Goal: Task Accomplishment & Management: Manage account settings

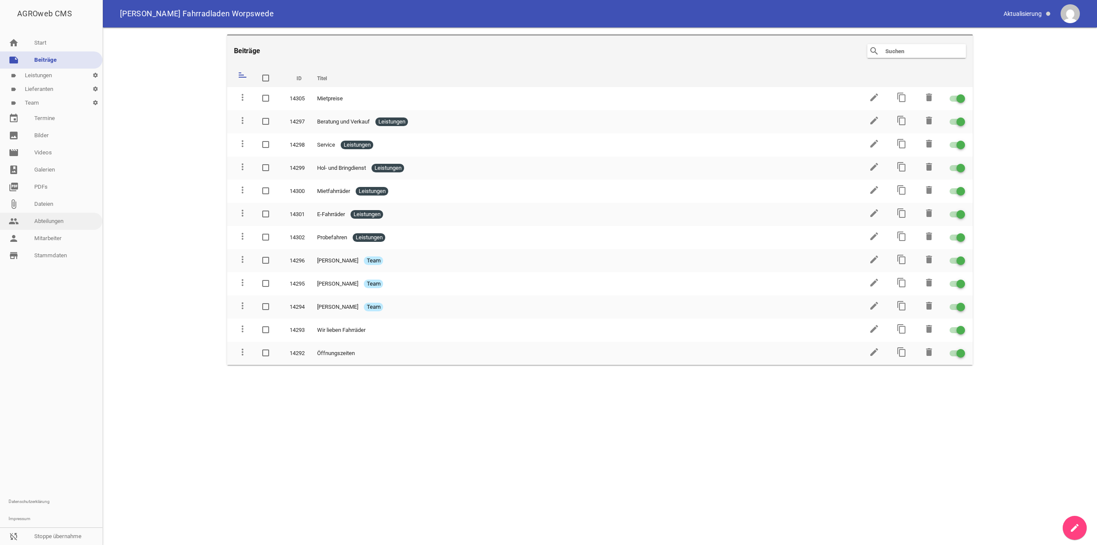
click at [45, 217] on link "people Abteilungen" at bounding box center [51, 221] width 102 height 17
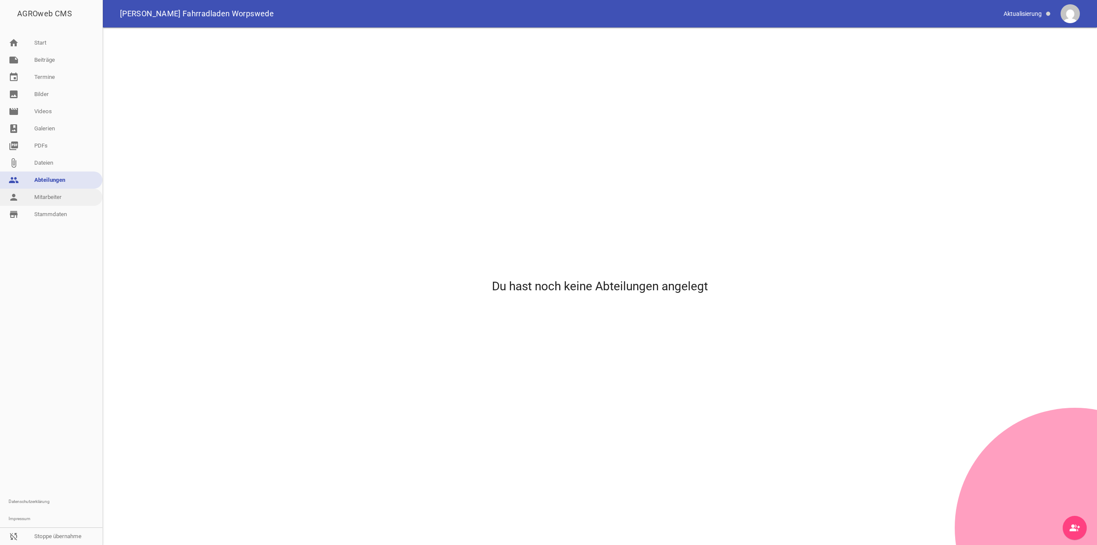
click at [41, 201] on link "person Mitarbeiter" at bounding box center [51, 197] width 102 height 17
click at [47, 68] on link "note Beiträge" at bounding box center [51, 59] width 102 height 17
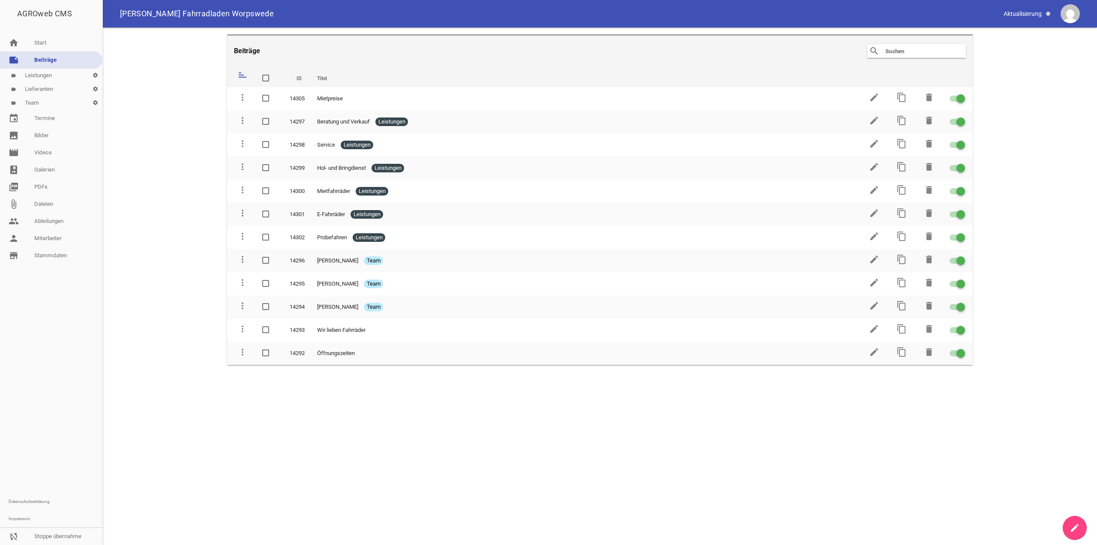
click at [56, 102] on link "label Team settings" at bounding box center [51, 103] width 102 height 14
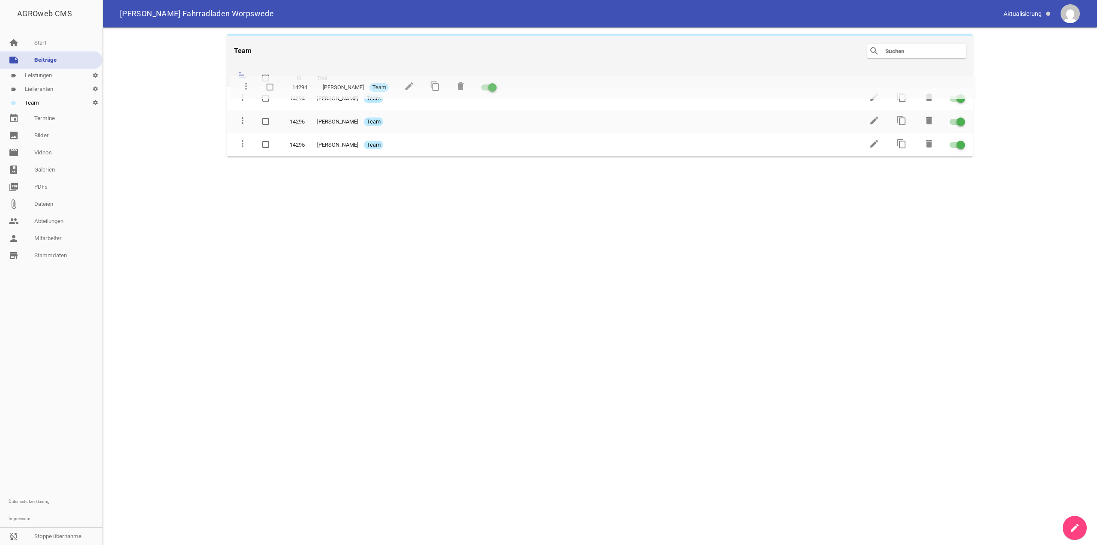
drag, startPoint x: 240, startPoint y: 144, endPoint x: 244, endPoint y: 86, distance: 58.8
drag, startPoint x: 241, startPoint y: 144, endPoint x: 241, endPoint y: 115, distance: 29.2
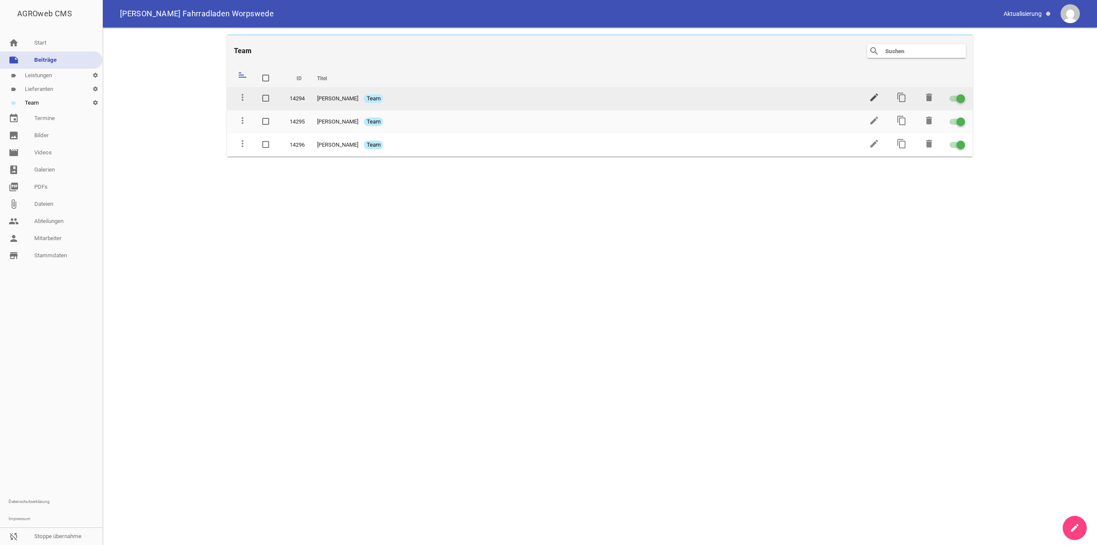
click at [879, 98] on icon "edit" at bounding box center [874, 97] width 10 height 10
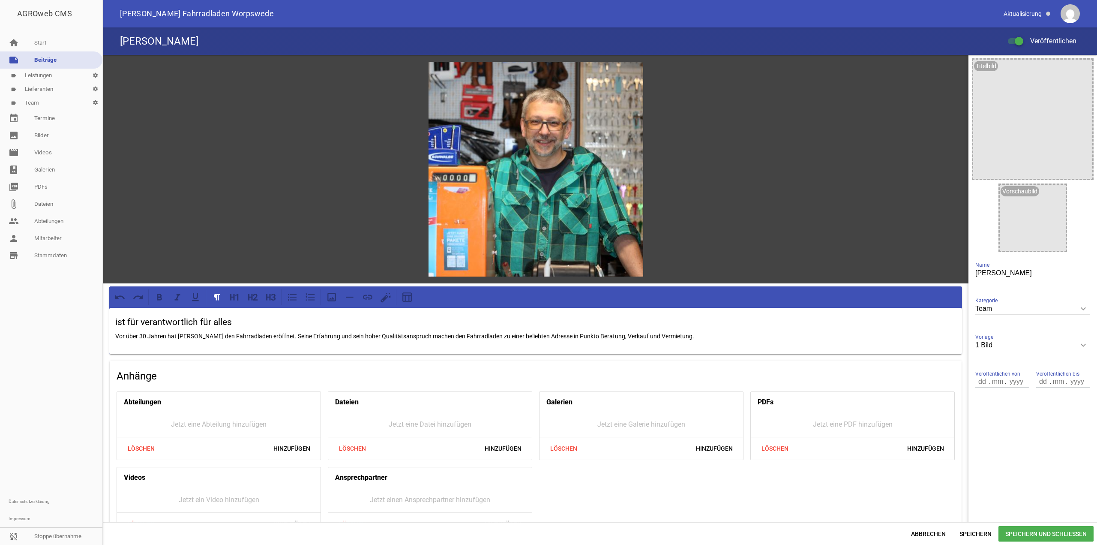
click at [205, 324] on h3 "ist für verantwortlich für alles" at bounding box center [535, 322] width 841 height 14
click at [226, 322] on h3 "ist für verantwortlich für alles" at bounding box center [535, 322] width 841 height 14
click at [922, 529] on span "Abbrechen" at bounding box center [928, 533] width 48 height 15
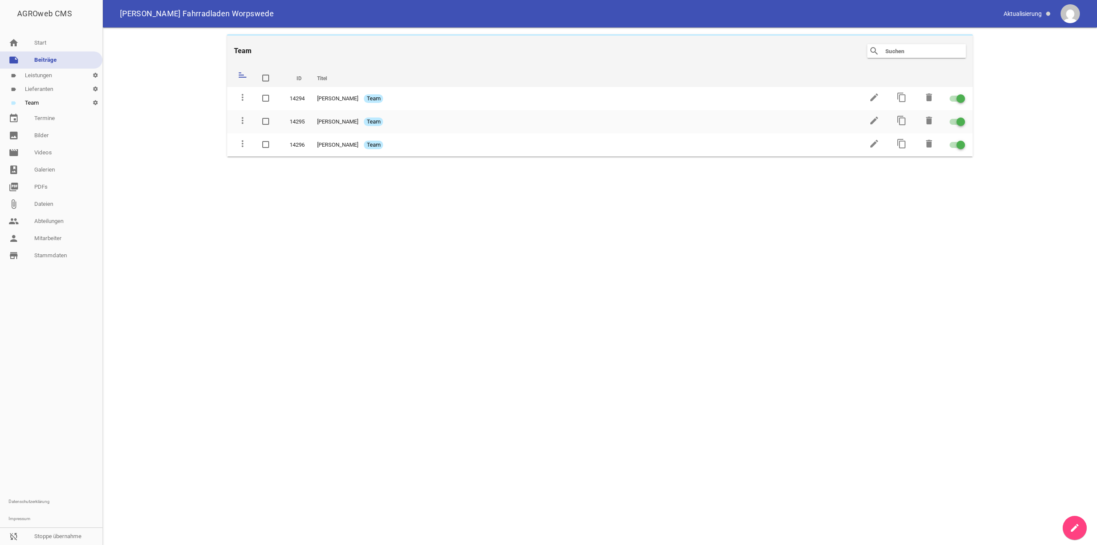
click at [46, 87] on link "label Lieferanten settings" at bounding box center [51, 89] width 102 height 14
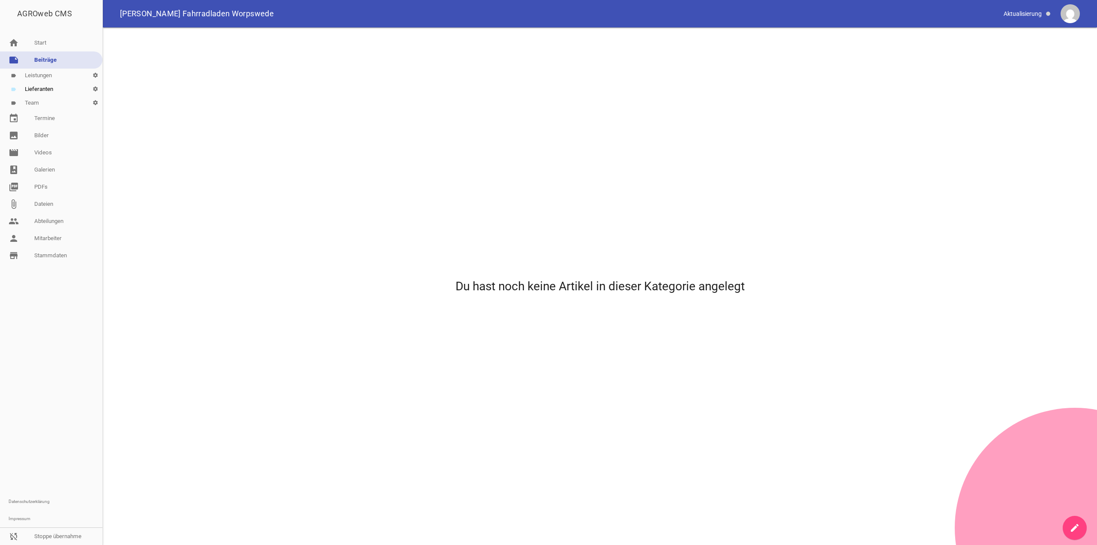
click at [48, 74] on link "label Leistungen settings" at bounding box center [51, 76] width 102 height 14
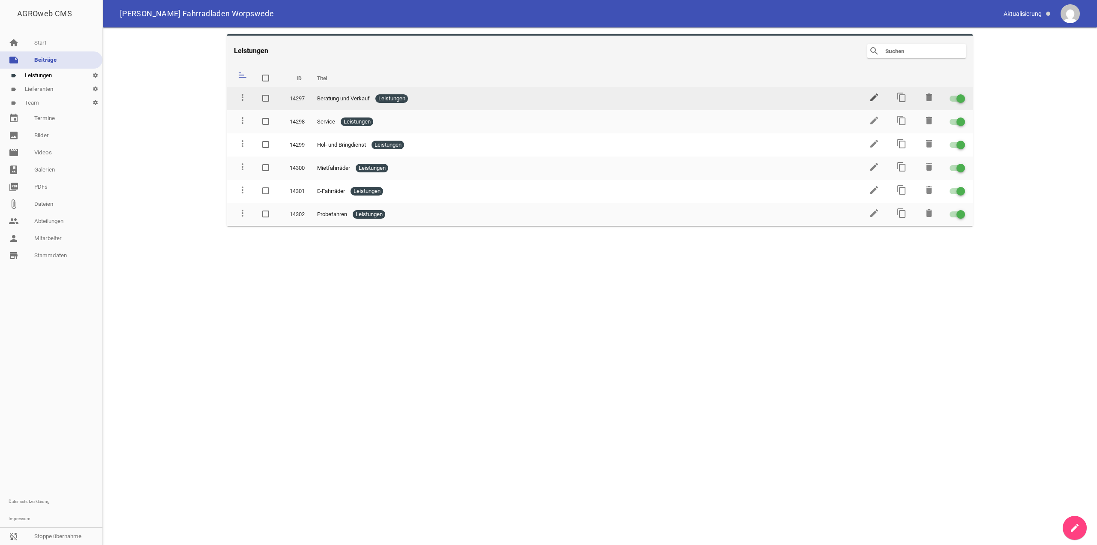
click at [873, 98] on icon "edit" at bounding box center [874, 97] width 10 height 10
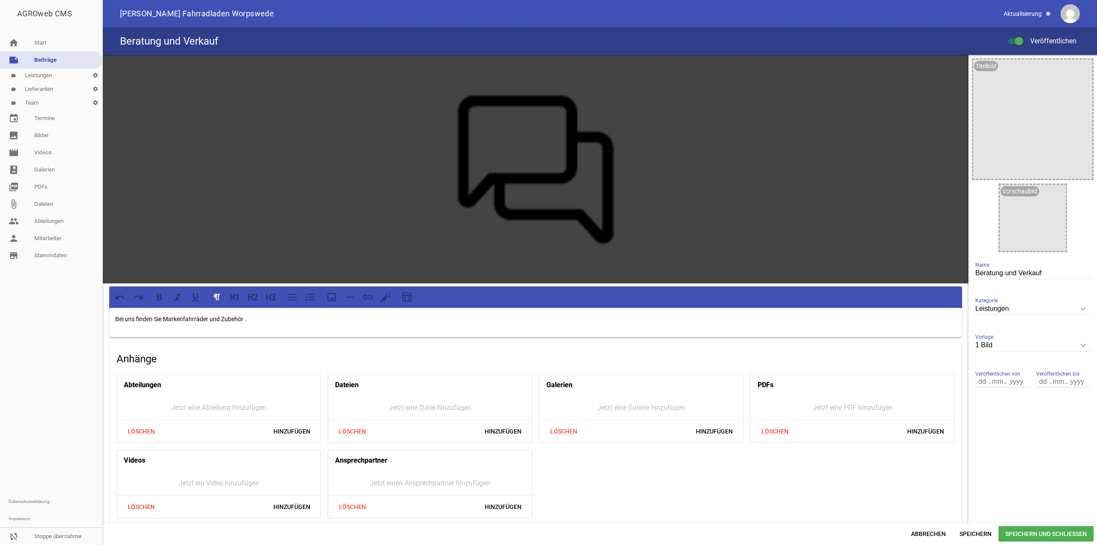
click at [262, 316] on p "Bei uns finden Sie Markenfahrräder und Zubehör ." at bounding box center [535, 319] width 841 height 10
click at [1012, 530] on span "Speichern und Schließen" at bounding box center [1046, 533] width 95 height 15
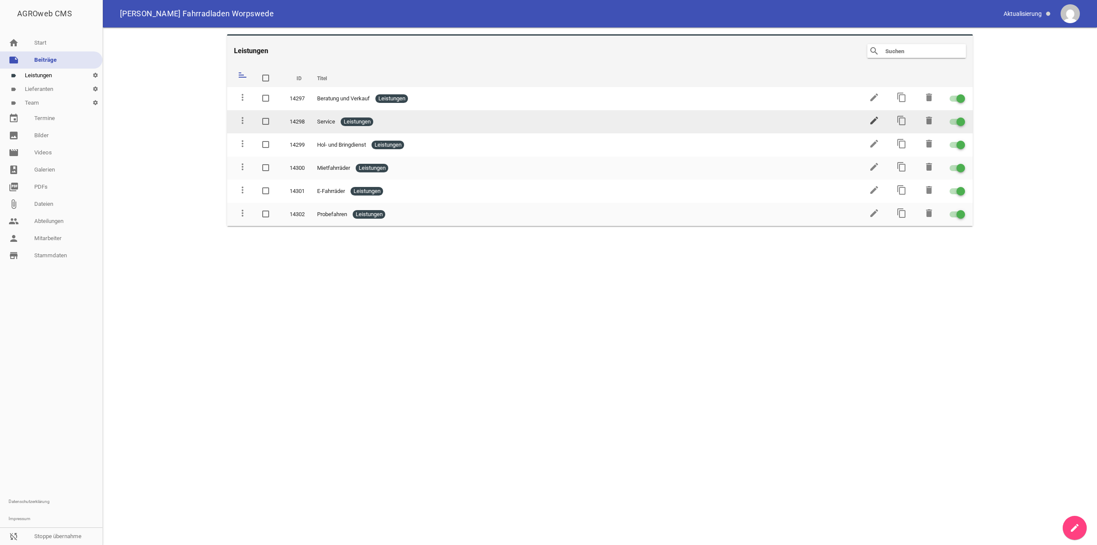
click at [874, 118] on icon "edit" at bounding box center [874, 120] width 10 height 10
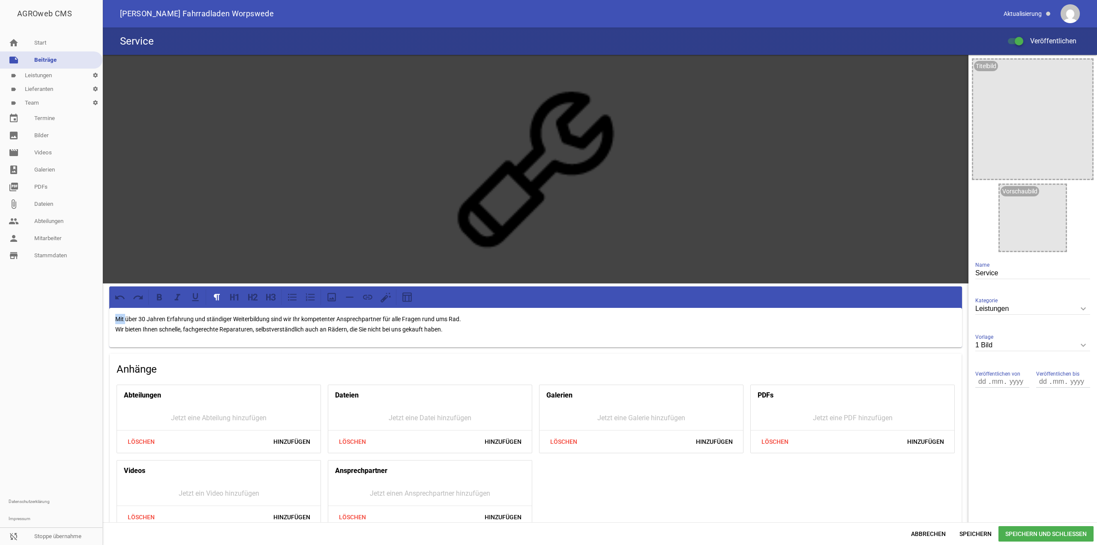
drag, startPoint x: 126, startPoint y: 318, endPoint x: 94, endPoint y: 319, distance: 31.3
click at [94, 319] on div "AGROweb CMS home Start note Beiträge label Leistungen settings label Lieferante…" at bounding box center [548, 272] width 1097 height 545
click at [186, 317] on p "über 30 Jahren Erfahrung und ständiger Weiterbildung sind wir Ihr kompetenter A…" at bounding box center [535, 324] width 841 height 21
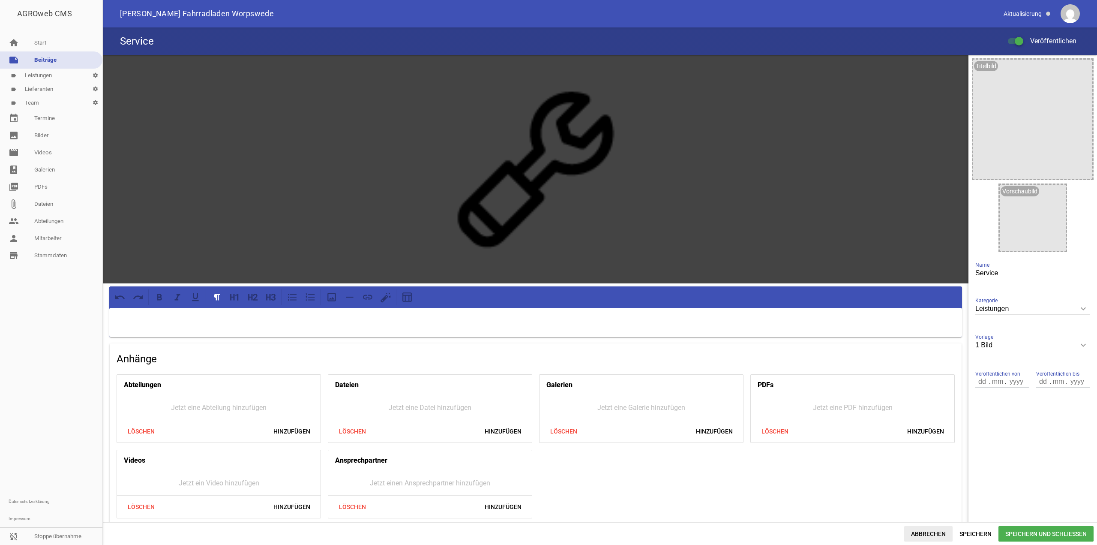
click at [940, 536] on span "Abbrechen" at bounding box center [928, 533] width 48 height 15
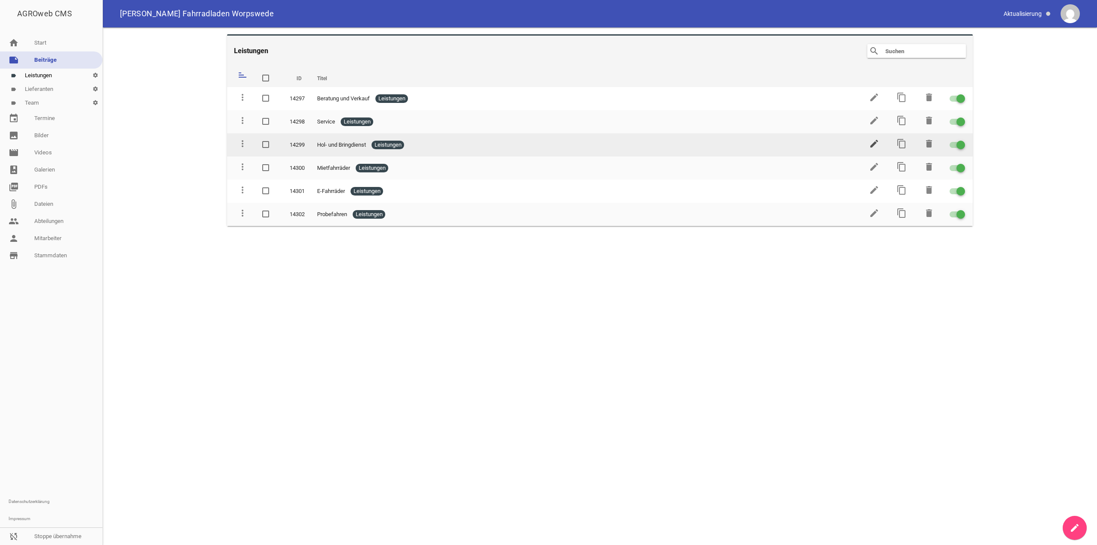
click at [878, 143] on icon "edit" at bounding box center [874, 143] width 10 height 10
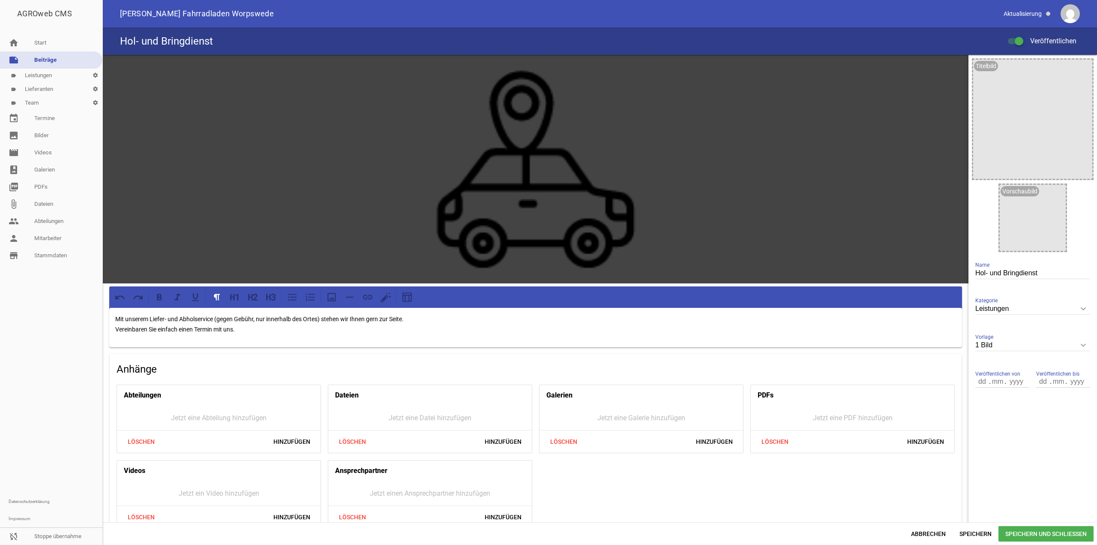
click at [217, 316] on p "Mit unserem Liefer- und Abholservice (gegen Gebühr, nur innerhalb des Ortes) st…" at bounding box center [535, 324] width 841 height 21
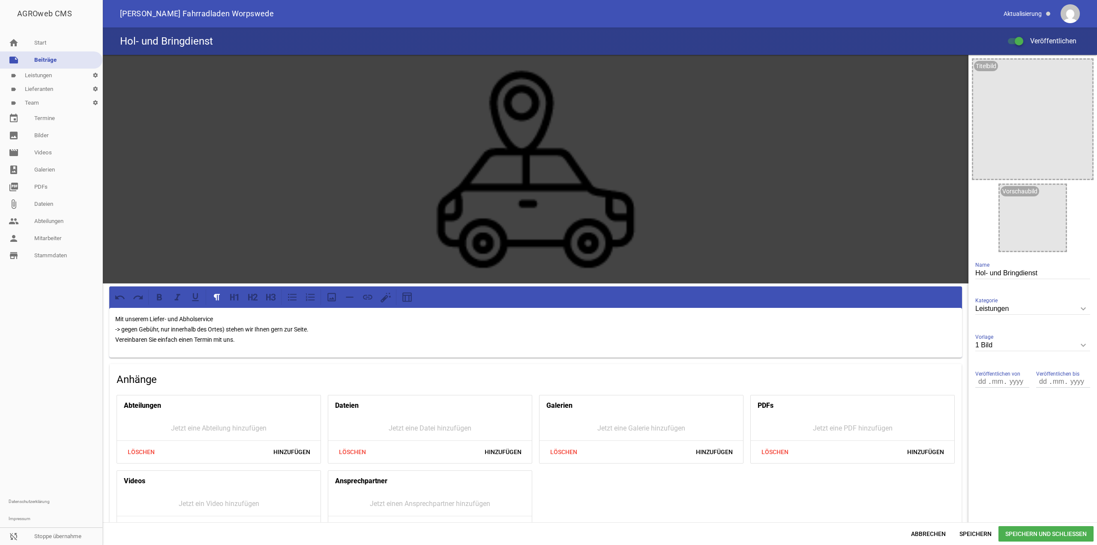
click at [225, 327] on p "Mit unserem Liefer- und Abholservice -> gegen Gebühr, nur innerhalb des Ortes) …" at bounding box center [535, 329] width 841 height 31
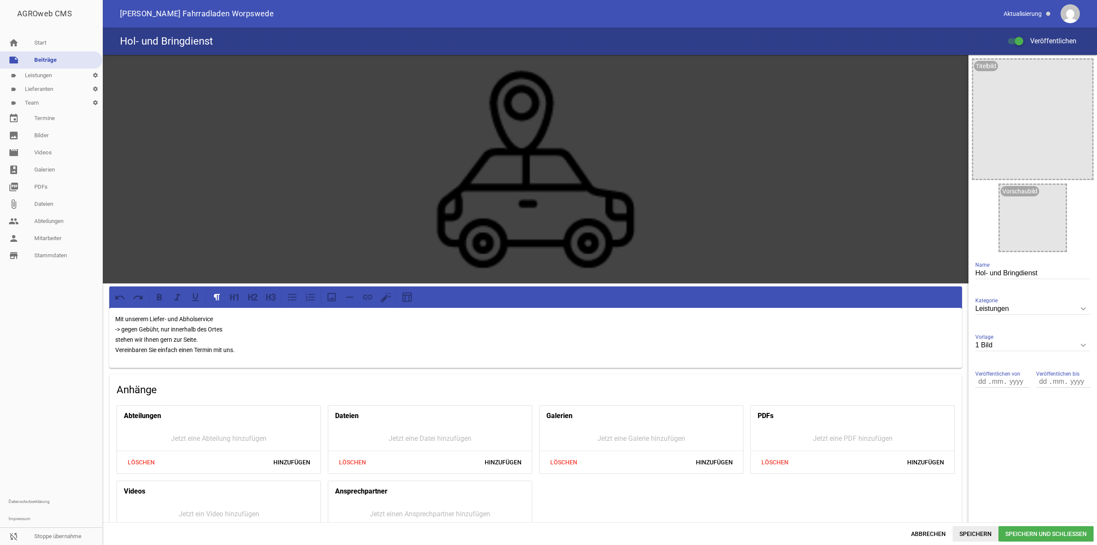
click at [969, 529] on span "Speichern" at bounding box center [976, 533] width 46 height 15
drag, startPoint x: 151, startPoint y: 315, endPoint x: 103, endPoint y: 312, distance: 47.7
click at [103, 312] on div "games image Mit unserem Liefer- und Abholservice -> gegen Gebühr, nur innerhalb…" at bounding box center [536, 307] width 866 height 505
drag, startPoint x: 213, startPoint y: 341, endPoint x: 244, endPoint y: 330, distance: 33.0
click at [244, 330] on p "Liefer- und Abholservice -> gegen Gebühr, nur innerhalb des Ortes stehen wir Ih…" at bounding box center [535, 334] width 841 height 41
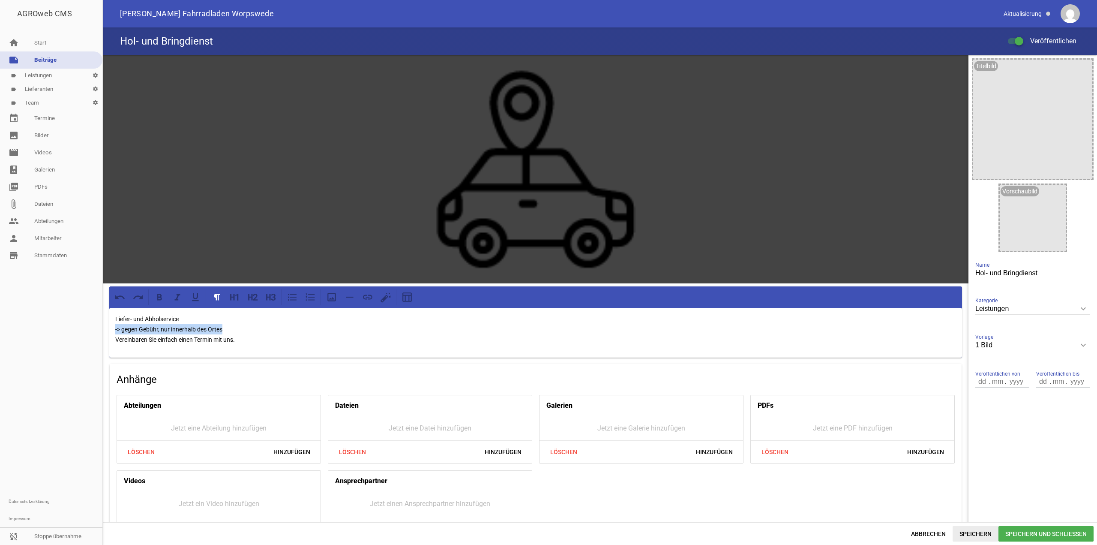
click at [965, 531] on span "Speichern" at bounding box center [976, 533] width 46 height 15
click at [117, 319] on p "Liefer- und Abholservice -> gegen Gebühr, nur innerhalb des Ortes Vereinbaren S…" at bounding box center [535, 329] width 841 height 31
click at [297, 297] on icon at bounding box center [292, 296] width 11 height 11
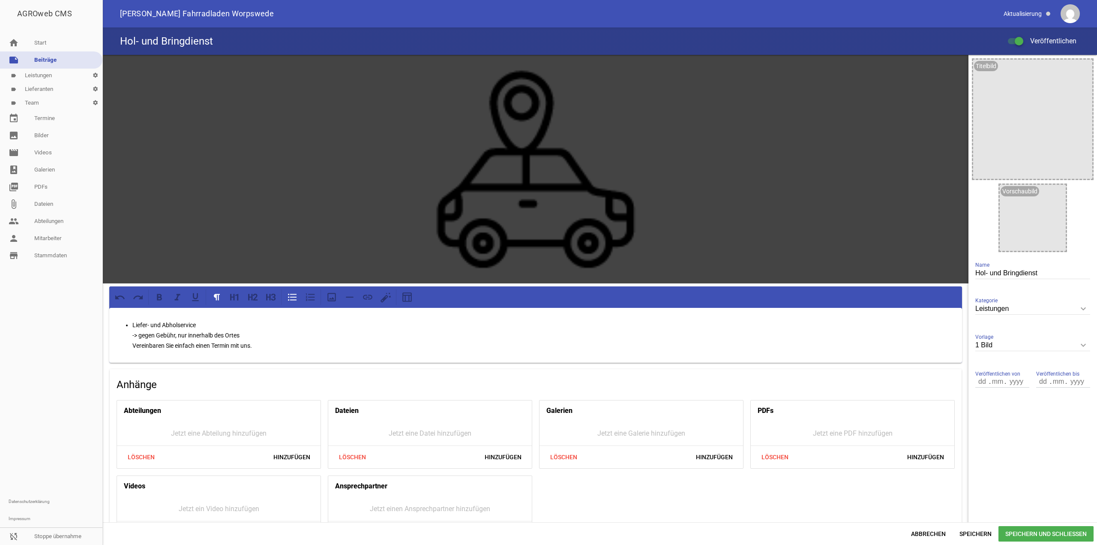
click at [128, 343] on ul "Liefer- und Abholservice -> gegen Gebühr, nur innerhalb des Ortes Vereinbaren S…" at bounding box center [535, 335] width 841 height 31
click at [297, 291] on icon at bounding box center [292, 296] width 11 height 11
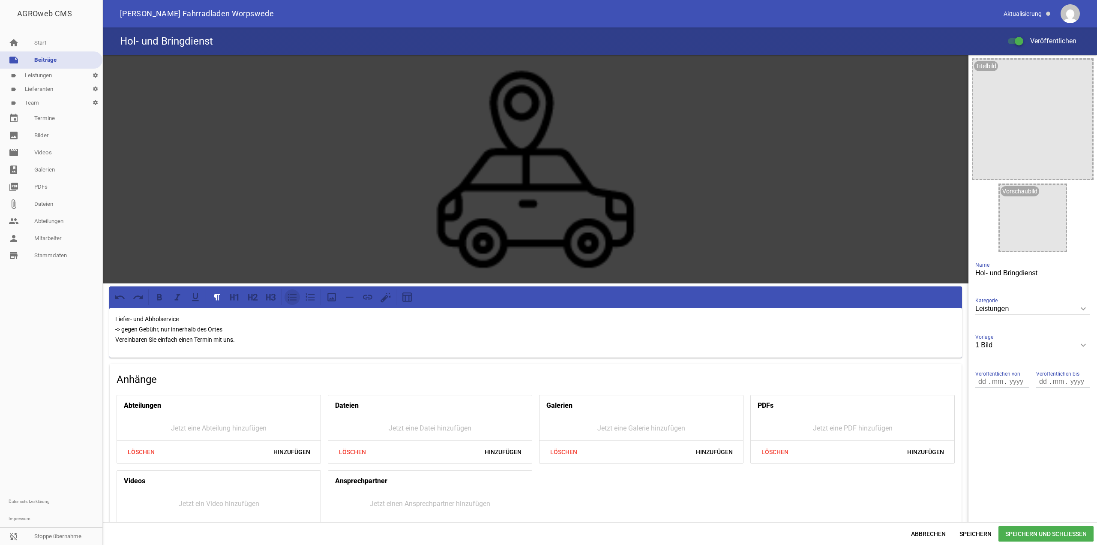
click at [297, 295] on icon at bounding box center [292, 296] width 11 height 11
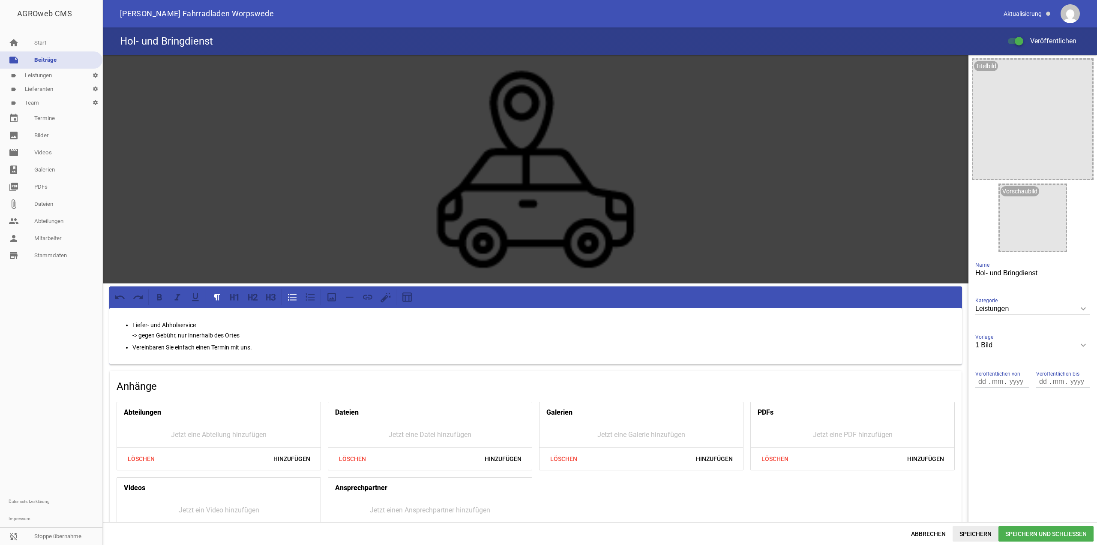
click at [957, 531] on span "Speichern" at bounding box center [976, 533] width 46 height 15
click at [49, 74] on link "label Leistungen settings" at bounding box center [51, 76] width 102 height 14
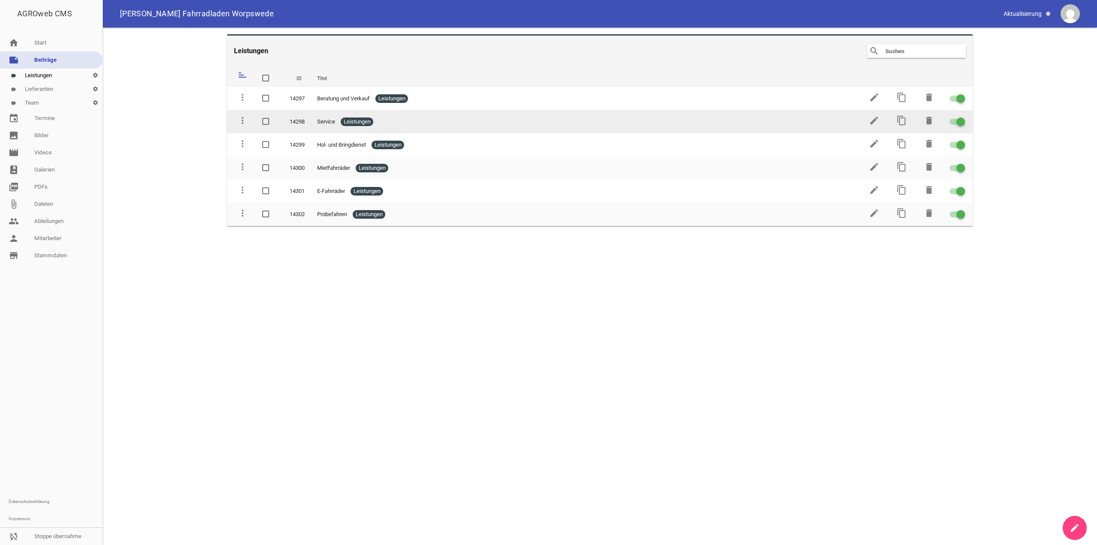
click at [875, 114] on td "edit" at bounding box center [873, 121] width 27 height 23
click at [874, 119] on icon "edit" at bounding box center [874, 120] width 10 height 10
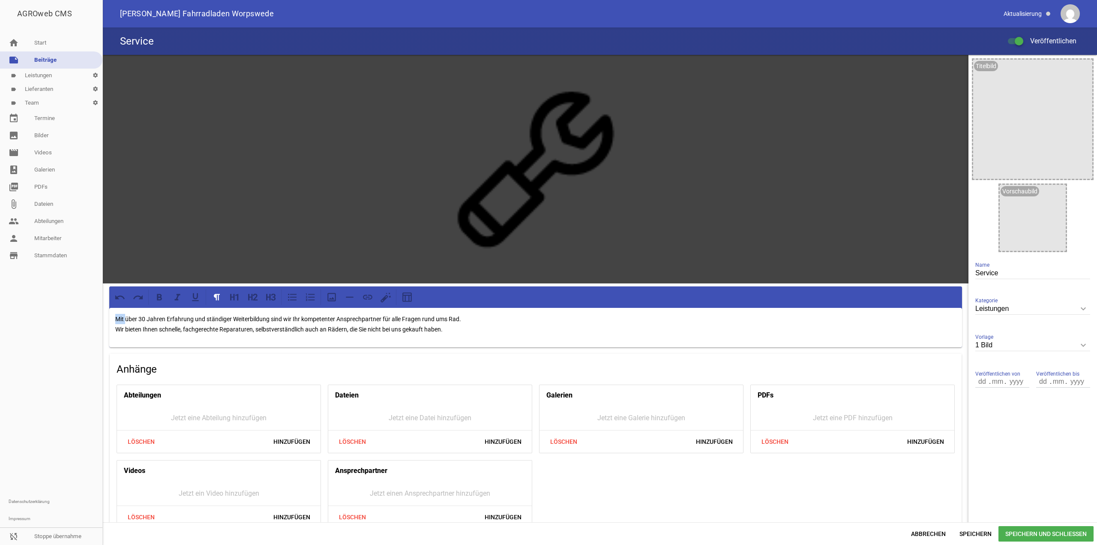
drag, startPoint x: 125, startPoint y: 317, endPoint x: 102, endPoint y: 317, distance: 23.6
click at [102, 317] on div "AGROweb CMS home Start note Beiträge label Leistungen settings label Lieferante…" at bounding box center [548, 272] width 1097 height 545
click at [188, 318] on p "über 30 Jahren Erfahrung und ständiger Weiterbildung sind wir Ihr kompetenter A…" at bounding box center [535, 324] width 841 height 21
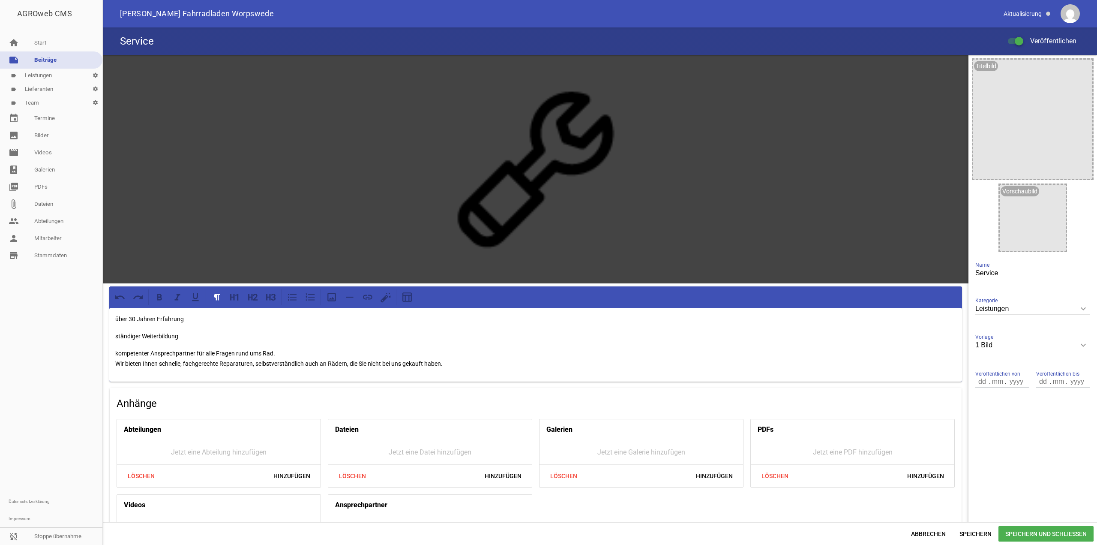
click at [158, 361] on p "kompetenter Ansprechpartner für alle Fragen rund ums Rad. Wir bieten Ihnen schn…" at bounding box center [535, 358] width 841 height 21
click at [114, 363] on div "über 30 Jahren Erfahrung ständiger Weiterbildung kompetenter Ansprechpartner fü…" at bounding box center [535, 345] width 853 height 74
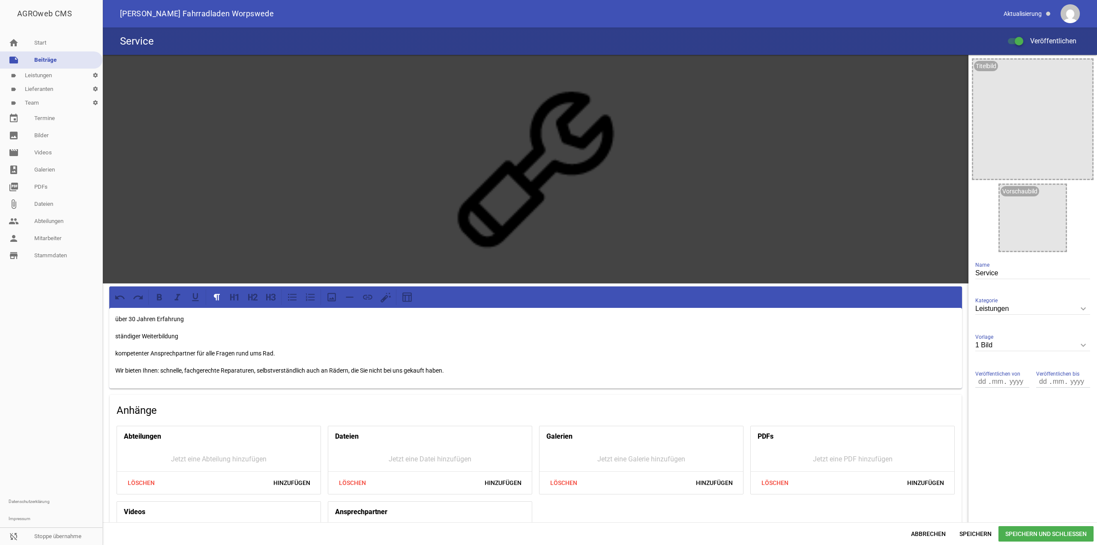
click at [162, 368] on p "Wir bieten Ihnen: schnelle, fachgerechte Reparaturen, selbstverständlich auch a…" at bounding box center [535, 370] width 841 height 10
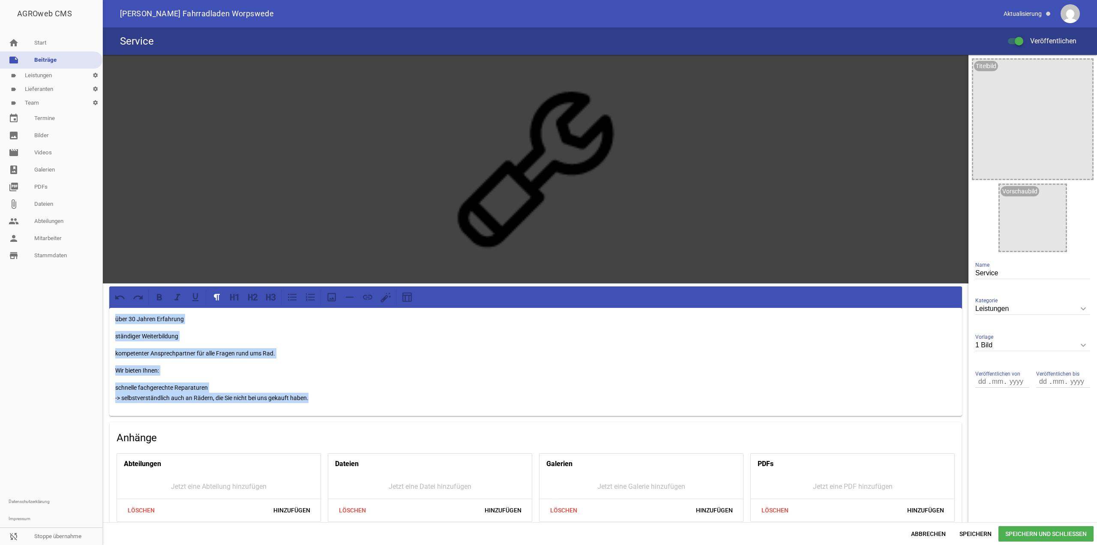
drag, startPoint x: 115, startPoint y: 315, endPoint x: 353, endPoint y: 410, distance: 256.1
click at [353, 411] on div "über 30 Jahren Erfahrung ständiger Weiterbildung kompetenter Ansprechpartner fü…" at bounding box center [535, 362] width 853 height 108
click at [294, 305] on div at bounding box center [535, 296] width 853 height 21
click at [294, 300] on icon at bounding box center [292, 296] width 11 height 11
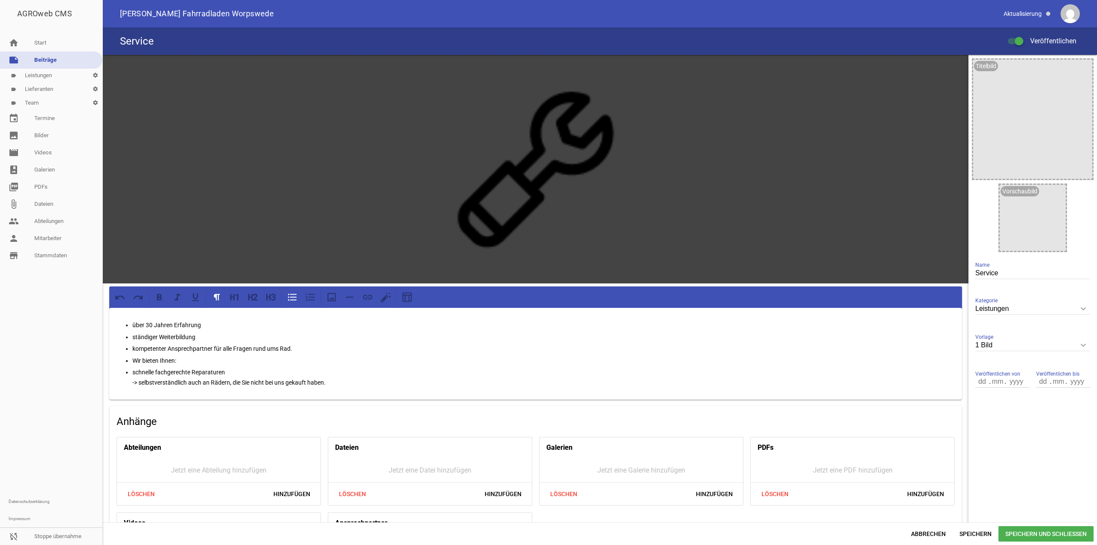
click at [221, 369] on p "schnelle fachgerechte Reparaturen -> selbstverständlich auch an Rädern, die Sie…" at bounding box center [544, 377] width 824 height 21
click at [203, 359] on p "Wir bieten Ihnen:" at bounding box center [544, 360] width 824 height 10
drag, startPoint x: 203, startPoint y: 359, endPoint x: 43, endPoint y: 354, distance: 160.0
click at [43, 354] on div "AGROweb CMS home Start note Beiträge label Leistungen settings label Lieferante…" at bounding box center [548, 272] width 1097 height 545
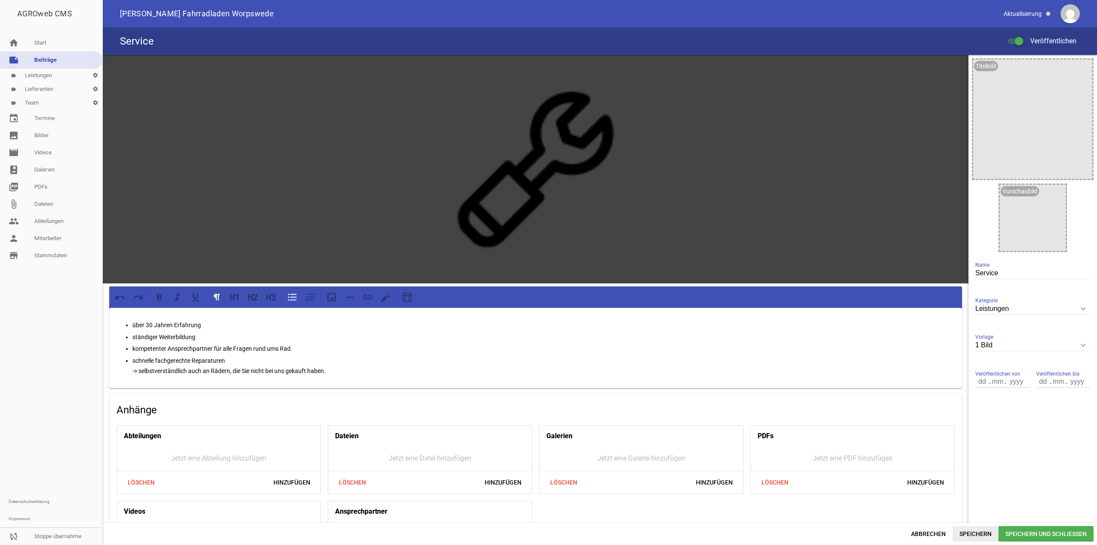
click at [971, 532] on span "Speichern" at bounding box center [976, 533] width 46 height 15
click at [170, 321] on p "über 30 Jahren Erfahrung" at bounding box center [544, 325] width 824 height 10
click at [174, 320] on p "über 30 Jahren Erfahrung" at bounding box center [544, 325] width 824 height 10
click at [982, 532] on span "Speichern" at bounding box center [976, 533] width 46 height 15
click at [165, 345] on p "kompetenter Ansprechpartner für alle Fragen rund ums Rad." at bounding box center [544, 348] width 824 height 10
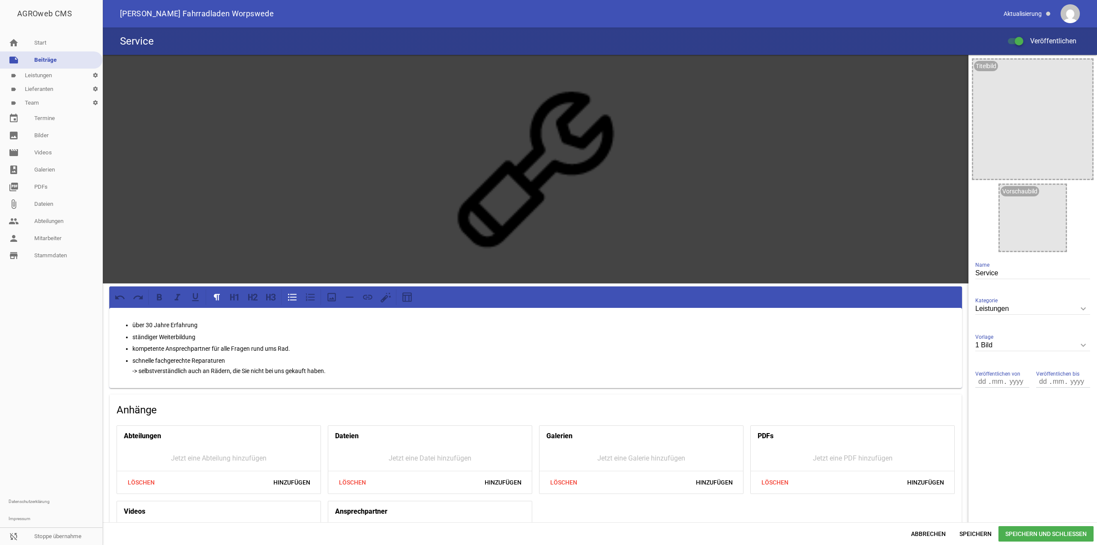
click at [316, 351] on p "kompetente Ansprechpartner für alle Fragen rund ums Rad." at bounding box center [544, 348] width 824 height 10
click at [967, 532] on span "Speichern" at bounding box center [976, 533] width 46 height 15
click at [40, 53] on link "note Beiträge" at bounding box center [51, 59] width 102 height 17
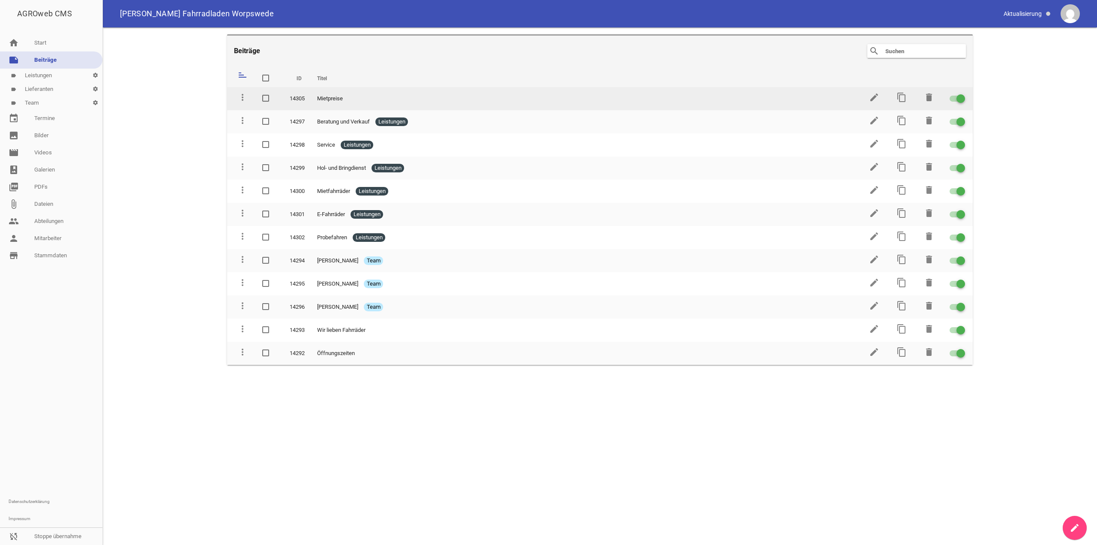
click at [866, 93] on td "edit" at bounding box center [873, 98] width 27 height 23
click at [870, 94] on icon "edit" at bounding box center [874, 97] width 10 height 10
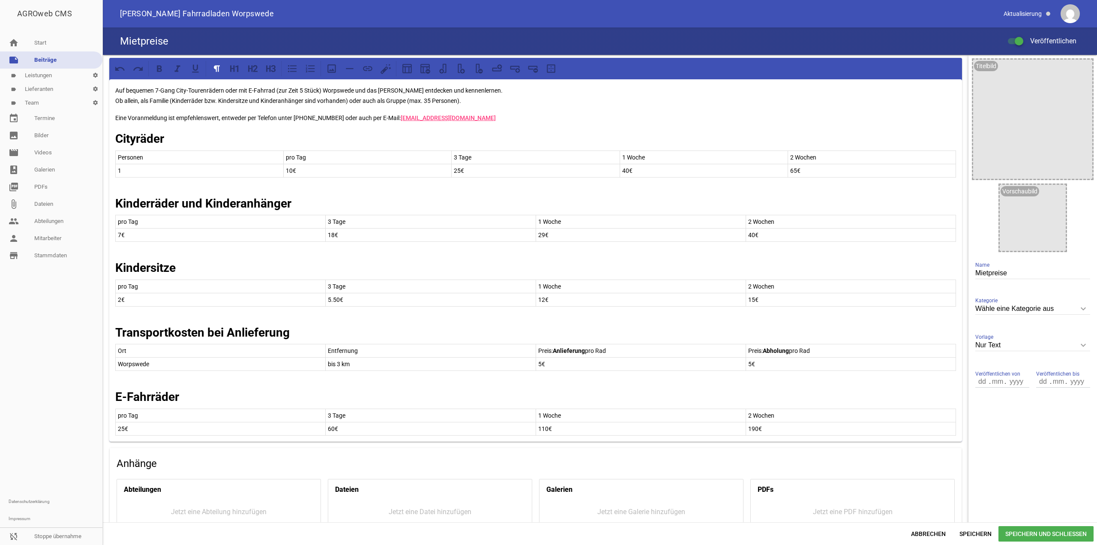
click at [553, 120] on p "Eine Voranmeldung ist empfehlenswert, entweder per Telefon unter [PHONE_NUMBER]…" at bounding box center [535, 118] width 841 height 10
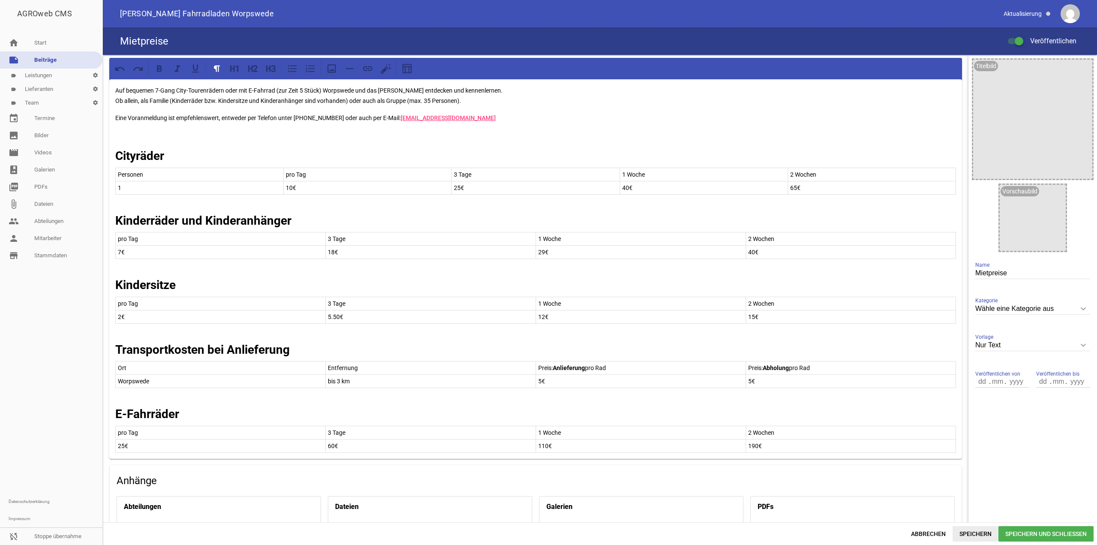
click at [973, 535] on span "Speichern" at bounding box center [976, 533] width 46 height 15
click at [156, 157] on strong "Cityräder" at bounding box center [139, 156] width 49 height 14
click at [187, 224] on strong "Kinderräder und Kinderanhänger" at bounding box center [203, 220] width 176 height 14
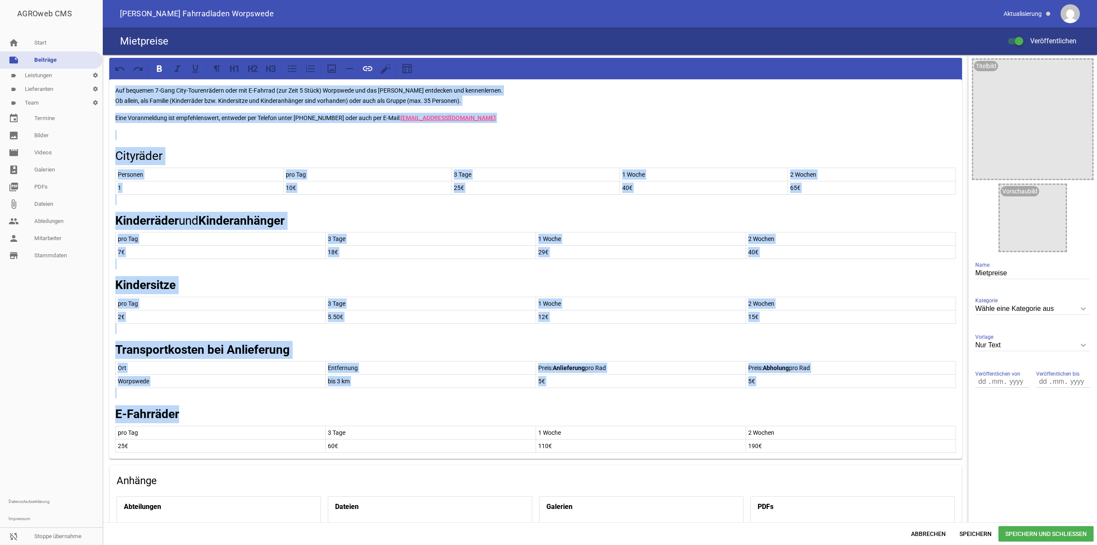
click at [220, 220] on strong "Kinderanhänger" at bounding box center [241, 220] width 86 height 14
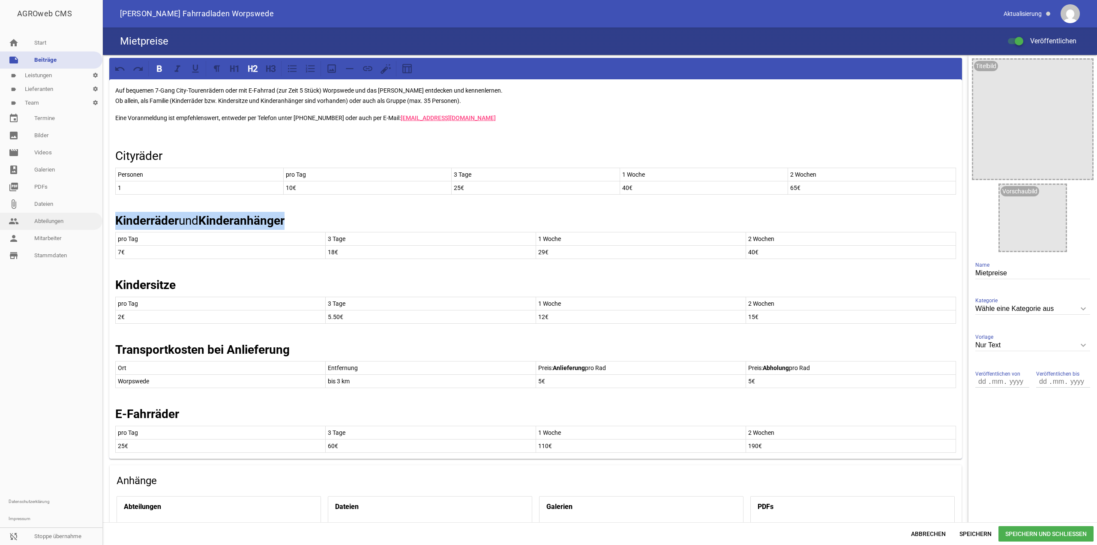
drag, startPoint x: 304, startPoint y: 222, endPoint x: 0, endPoint y: 215, distance: 304.0
click at [0, 215] on div "AGROweb CMS home Start note Beiträge label Leistungen settings label Lieferante…" at bounding box center [548, 272] width 1097 height 545
click at [157, 290] on strong "Kindersitze" at bounding box center [145, 285] width 60 height 14
click at [176, 348] on strong "Transportkosten bei Anlieferung" at bounding box center [202, 349] width 174 height 14
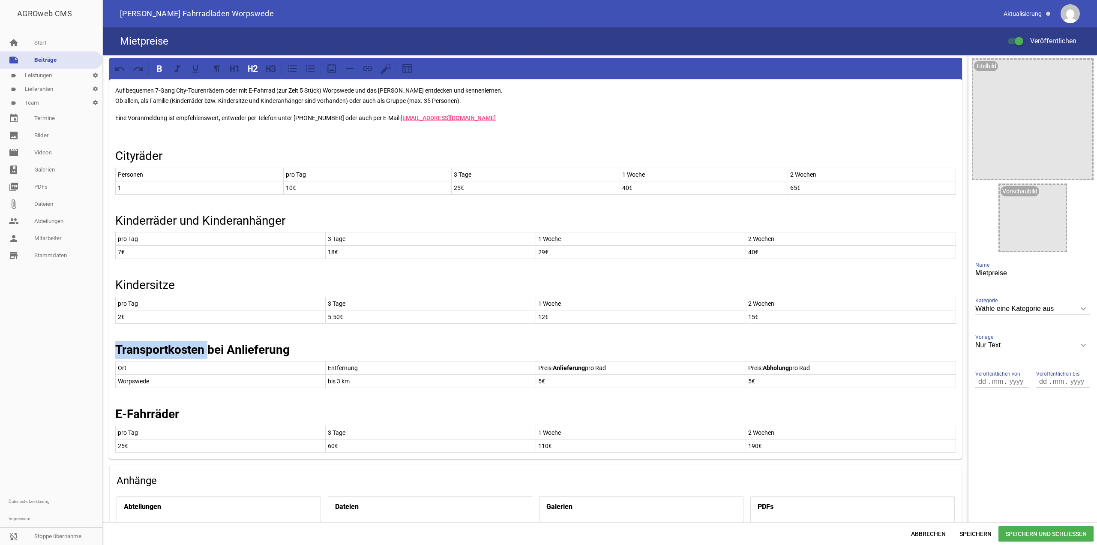
click at [176, 348] on strong "Transportkosten bei Anlieferung" at bounding box center [202, 349] width 174 height 14
click at [157, 418] on strong "E-Fahrräder" at bounding box center [147, 414] width 64 height 14
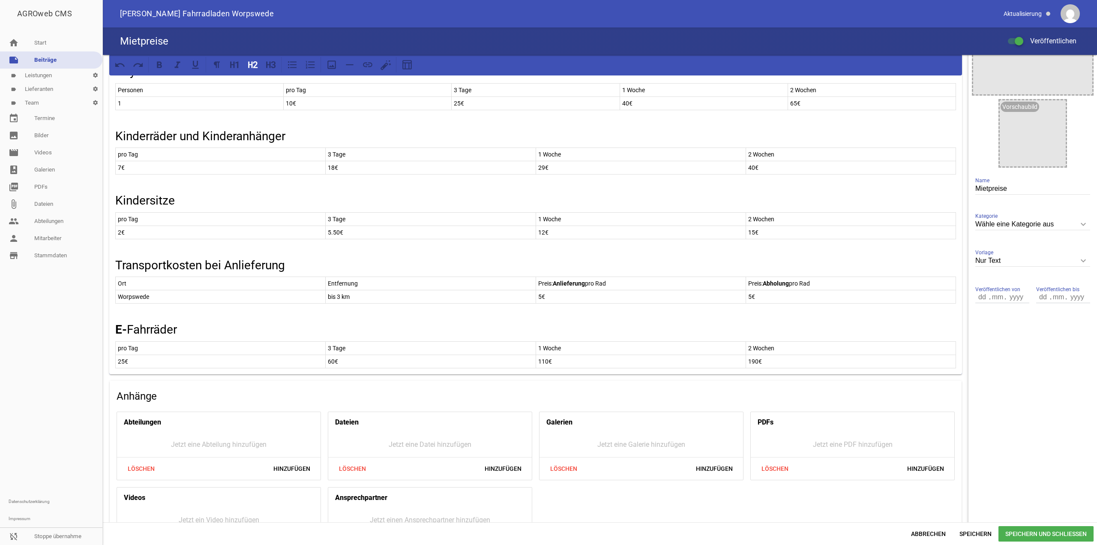
scroll to position [128, 0]
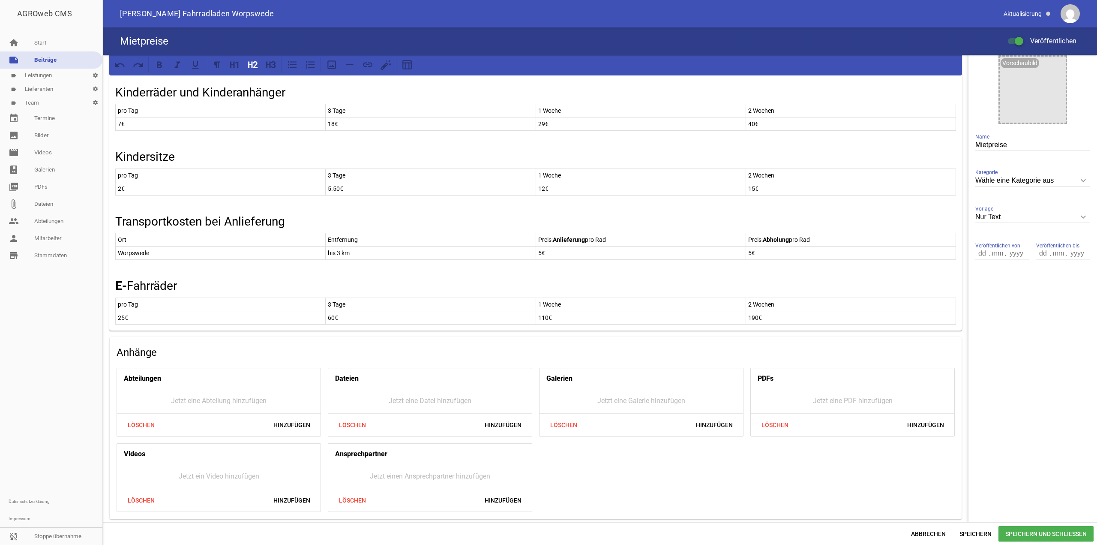
click at [120, 286] on strong "E-" at bounding box center [121, 286] width 12 height 14
click at [129, 288] on h2 "E- Fahrräder" at bounding box center [535, 286] width 841 height 18
drag, startPoint x: 115, startPoint y: 287, endPoint x: 138, endPoint y: 288, distance: 22.7
click at [138, 288] on div "Auf bequemen 7-Gang City-Tourenrädern oder mit E-Fahrrad (zur Zeit 5 Stück) Wor…" at bounding box center [535, 140] width 853 height 379
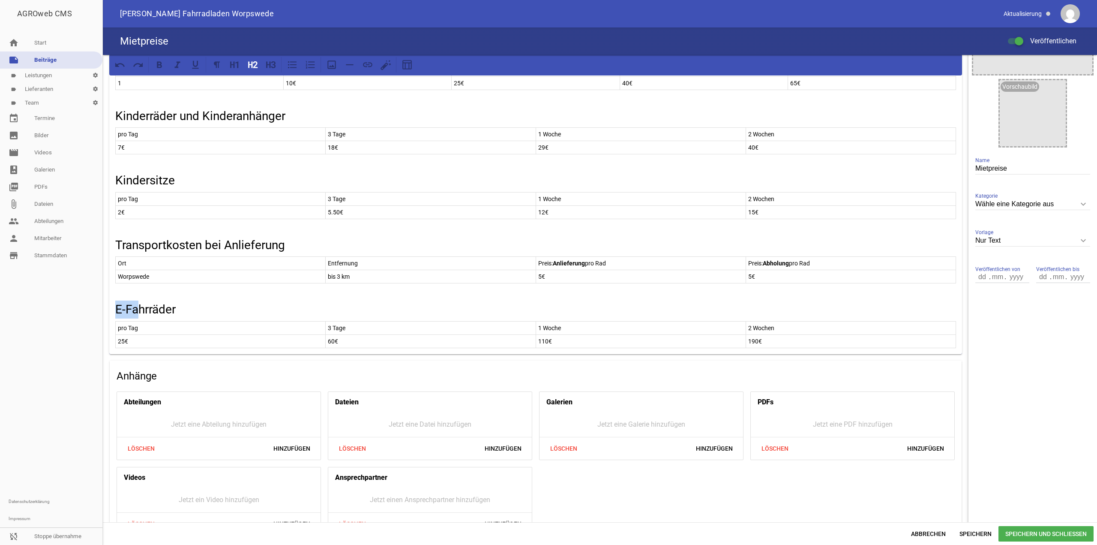
scroll to position [85, 0]
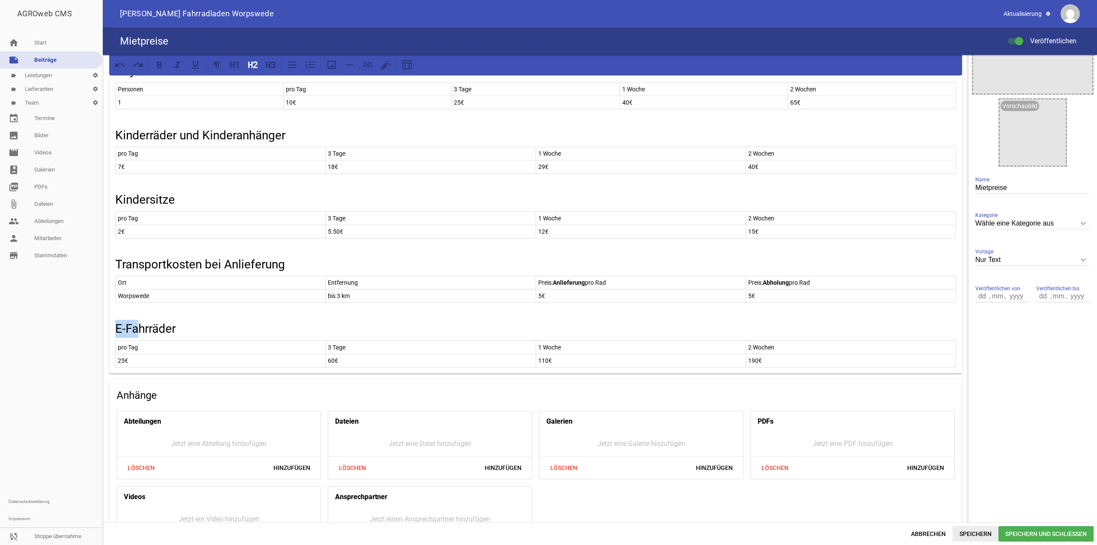
click at [964, 529] on span "Speichern" at bounding box center [976, 533] width 46 height 15
